Goal: Check status

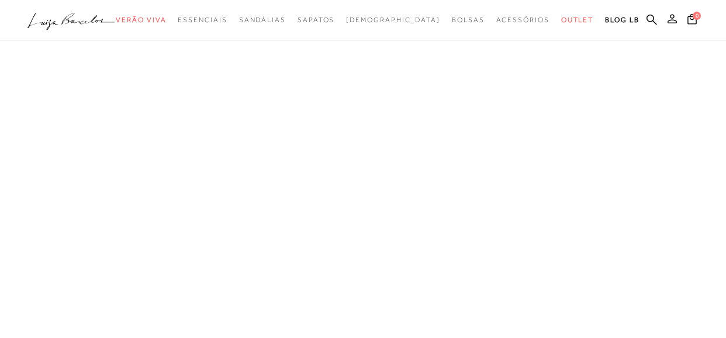
click at [671, 18] on icon at bounding box center [672, 18] width 9 height 9
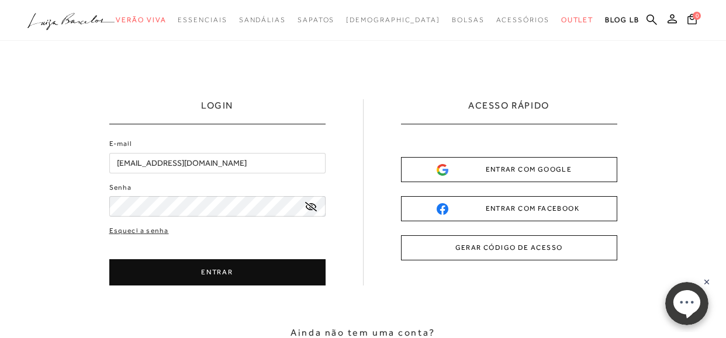
click at [312, 208] on icon at bounding box center [311, 206] width 12 height 9
click at [202, 275] on button "ENTRAR" at bounding box center [217, 273] width 216 height 26
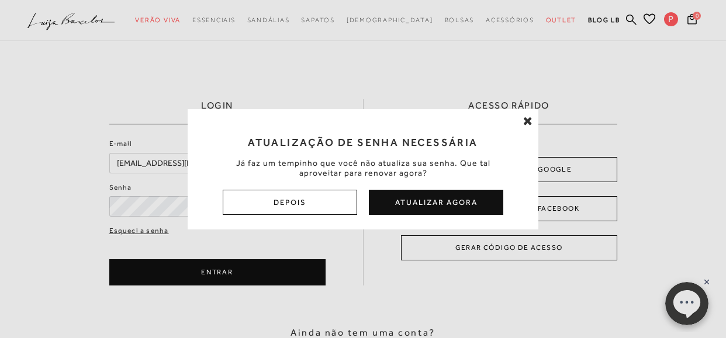
click at [415, 209] on button "Atualizar Agora" at bounding box center [436, 202] width 134 height 25
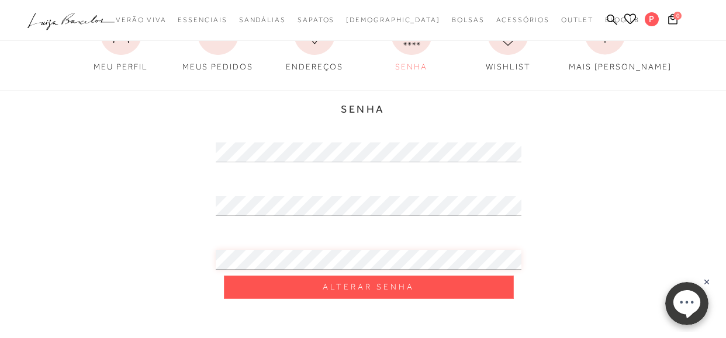
scroll to position [117, 0]
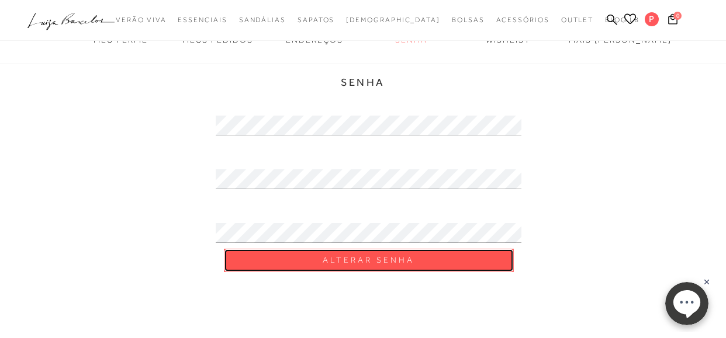
click at [346, 262] on span "Alterar Senha" at bounding box center [369, 260] width 92 height 11
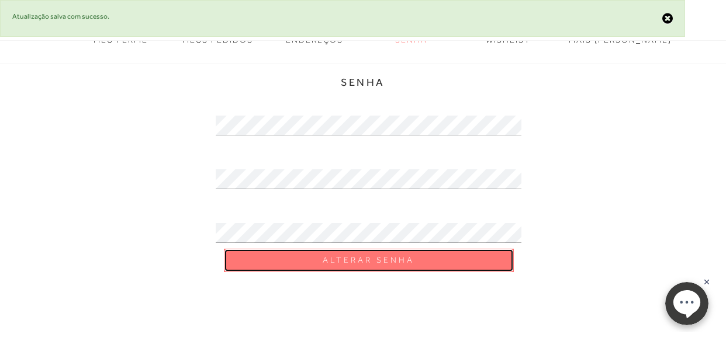
scroll to position [0, 0]
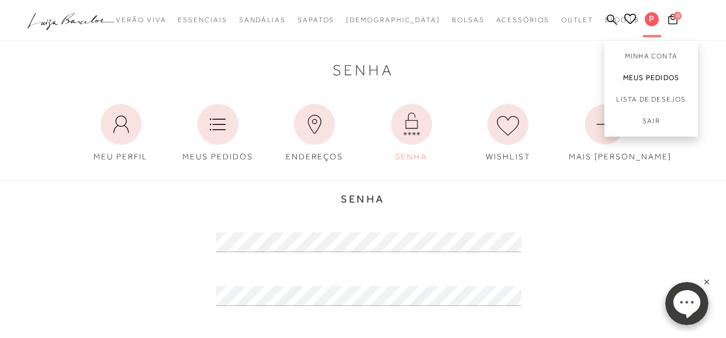
click at [645, 80] on link "Meus Pedidos" at bounding box center [652, 78] width 94 height 22
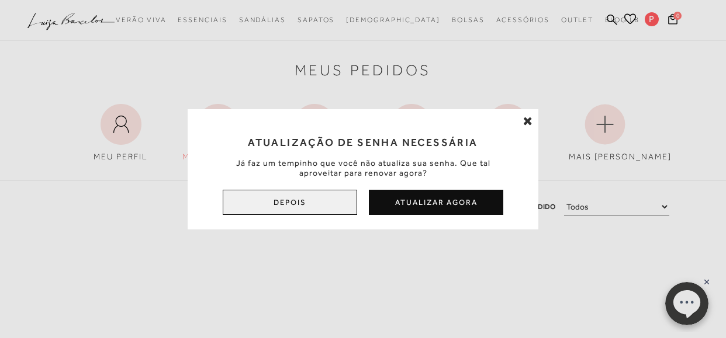
click at [267, 209] on button "Depois" at bounding box center [290, 202] width 134 height 25
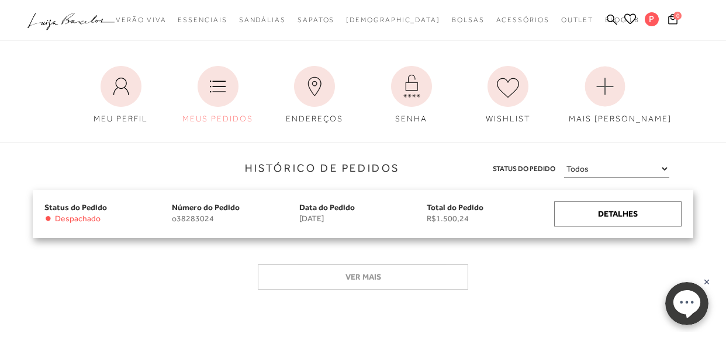
scroll to position [117, 0]
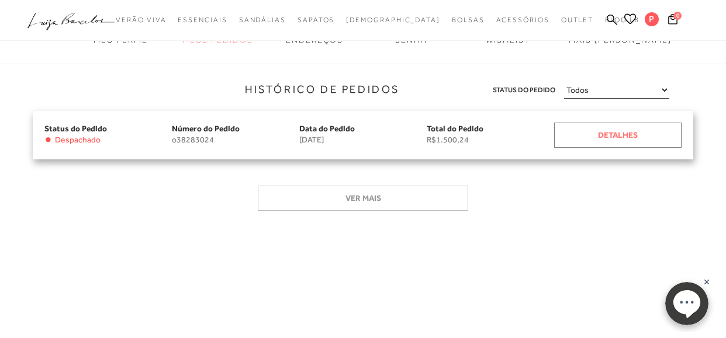
click at [633, 132] on div "Detalhes" at bounding box center [617, 135] width 127 height 25
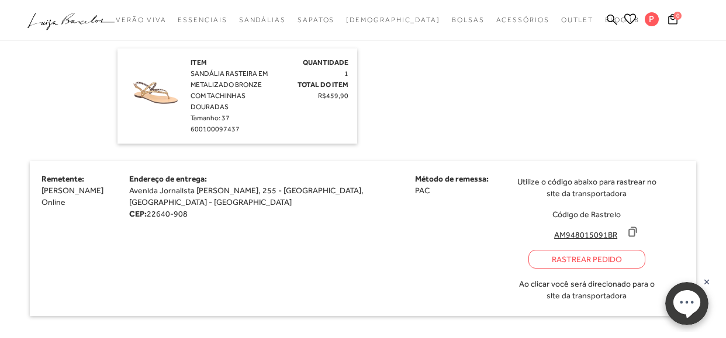
scroll to position [760, 0]
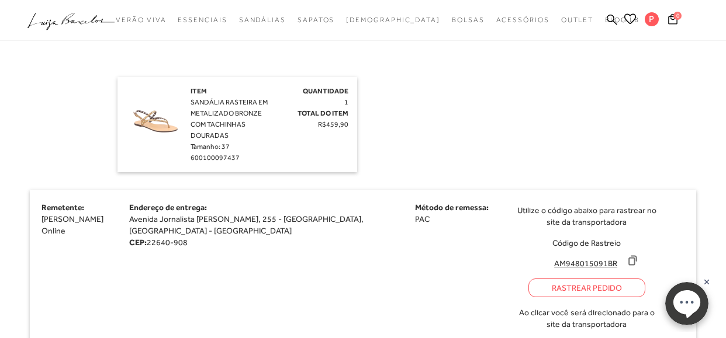
drag, startPoint x: 597, startPoint y: 266, endPoint x: 509, endPoint y: 262, distance: 88.3
click at [514, 262] on div "Utilize o código abaixo para rastrear no site da transportadora Código de Rastr…" at bounding box center [586, 268] width 144 height 132
drag, startPoint x: 509, startPoint y: 262, endPoint x: 540, endPoint y: 265, distance: 30.5
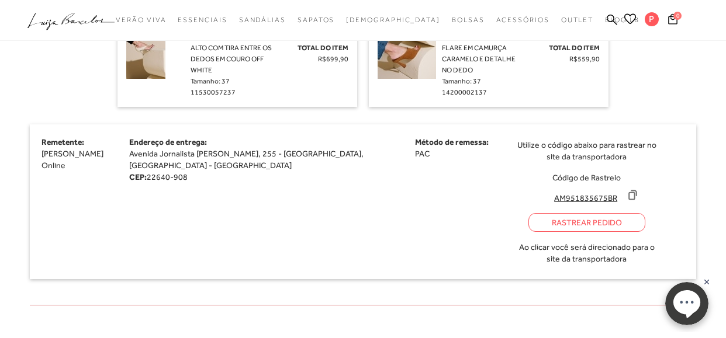
scroll to position [409, 0]
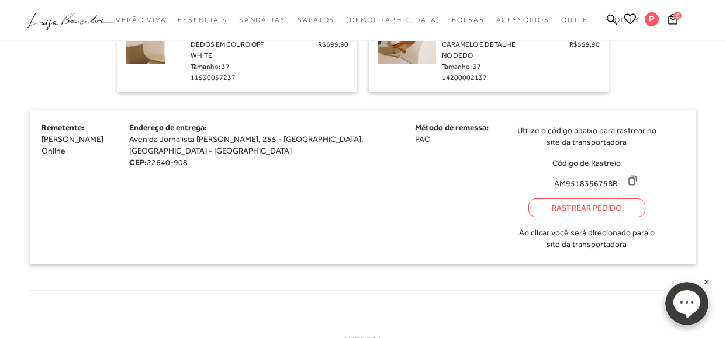
drag, startPoint x: 592, startPoint y: 183, endPoint x: 524, endPoint y: 185, distance: 68.4
click at [547, 185] on input "AM951835675BR" at bounding box center [586, 184] width 78 height 12
drag, startPoint x: 524, startPoint y: 185, endPoint x: 539, endPoint y: 185, distance: 15.2
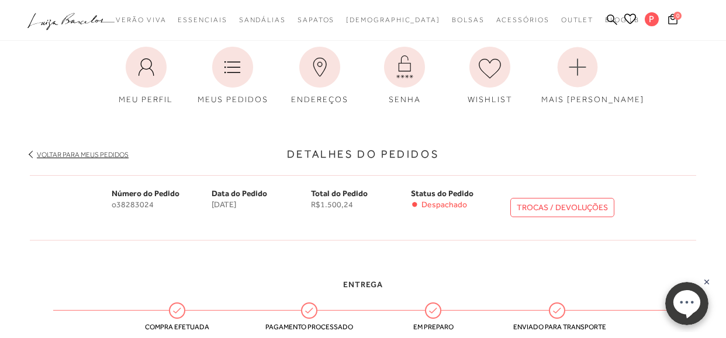
scroll to position [0, 0]
